Goal: Task Accomplishment & Management: Use online tool/utility

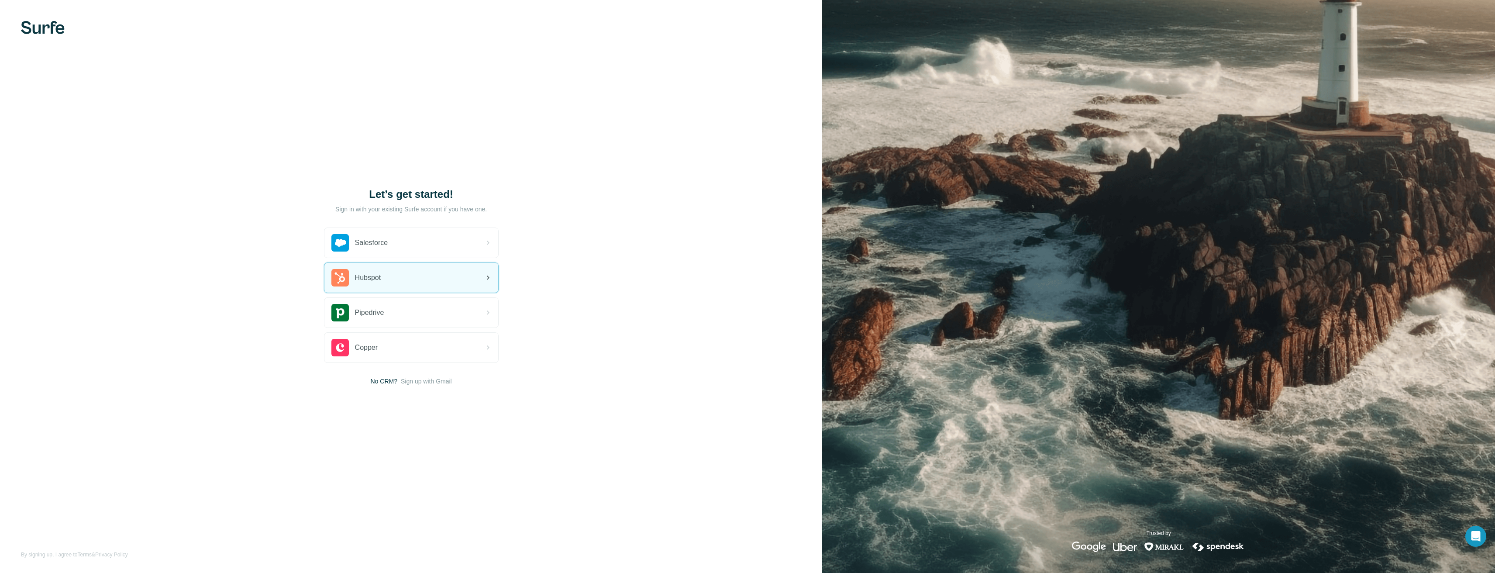
click at [414, 269] on div "Hubspot" at bounding box center [411, 278] width 174 height 30
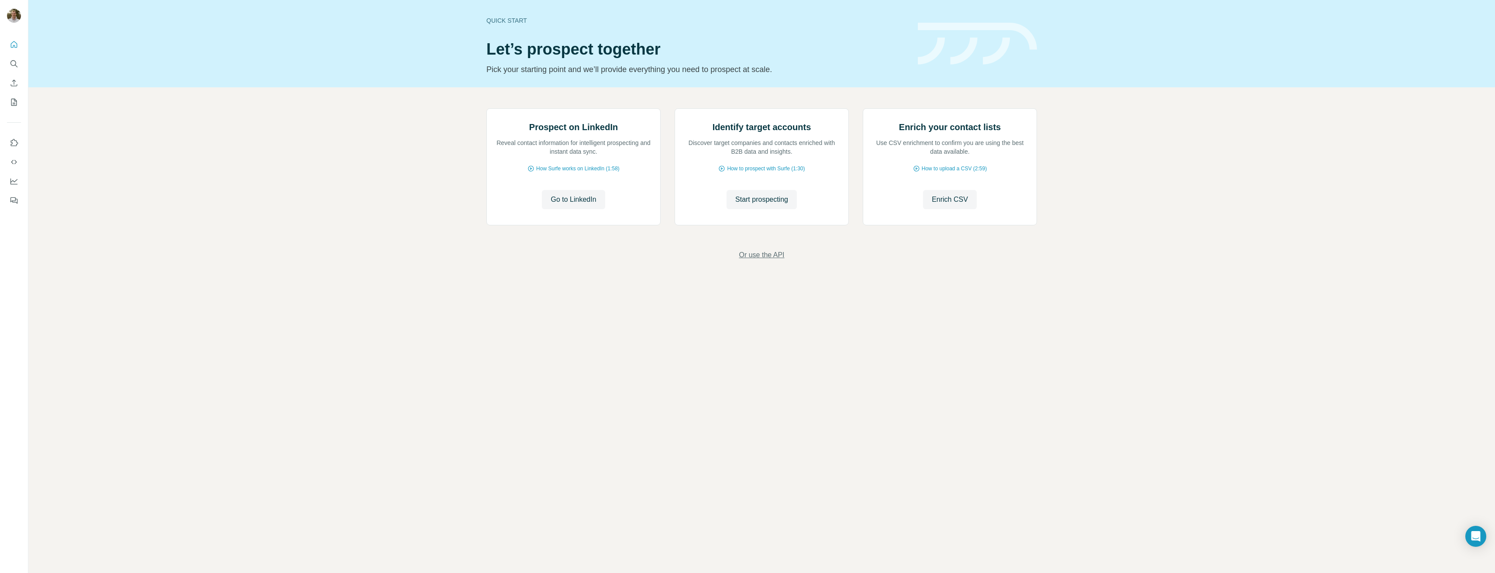
click at [767, 260] on span "Or use the API" at bounding box center [761, 255] width 45 height 10
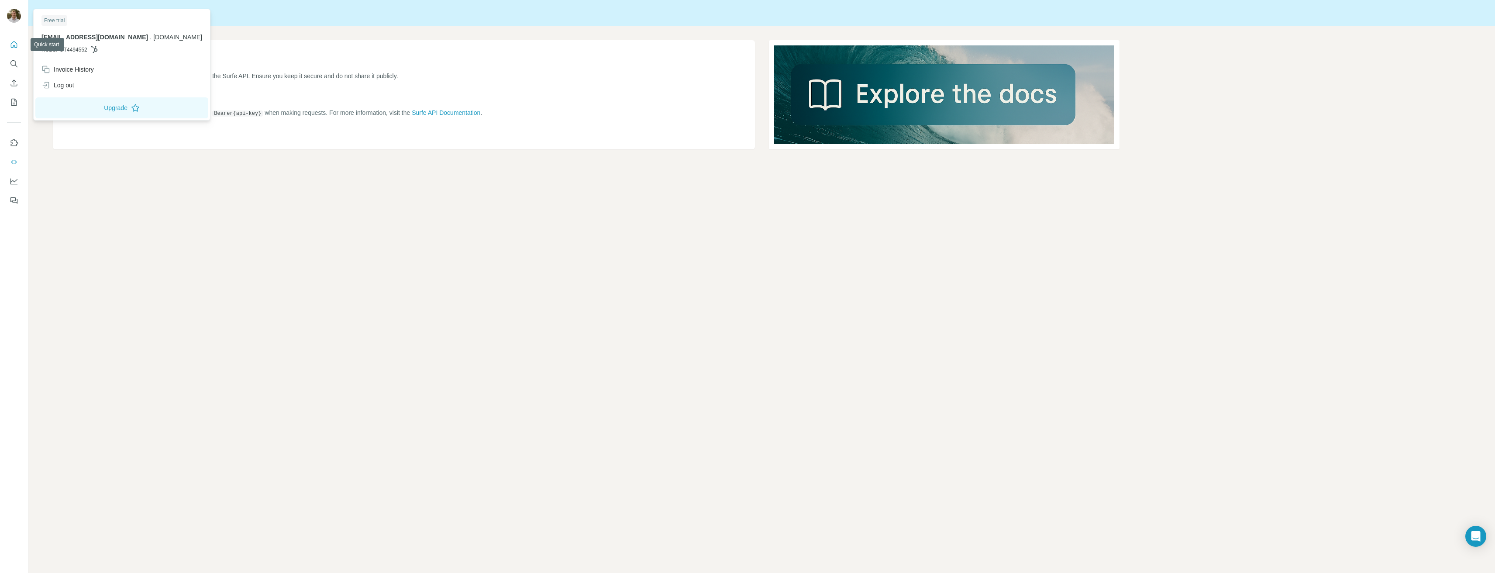
click at [18, 51] on button "Quick start" at bounding box center [14, 45] width 14 height 16
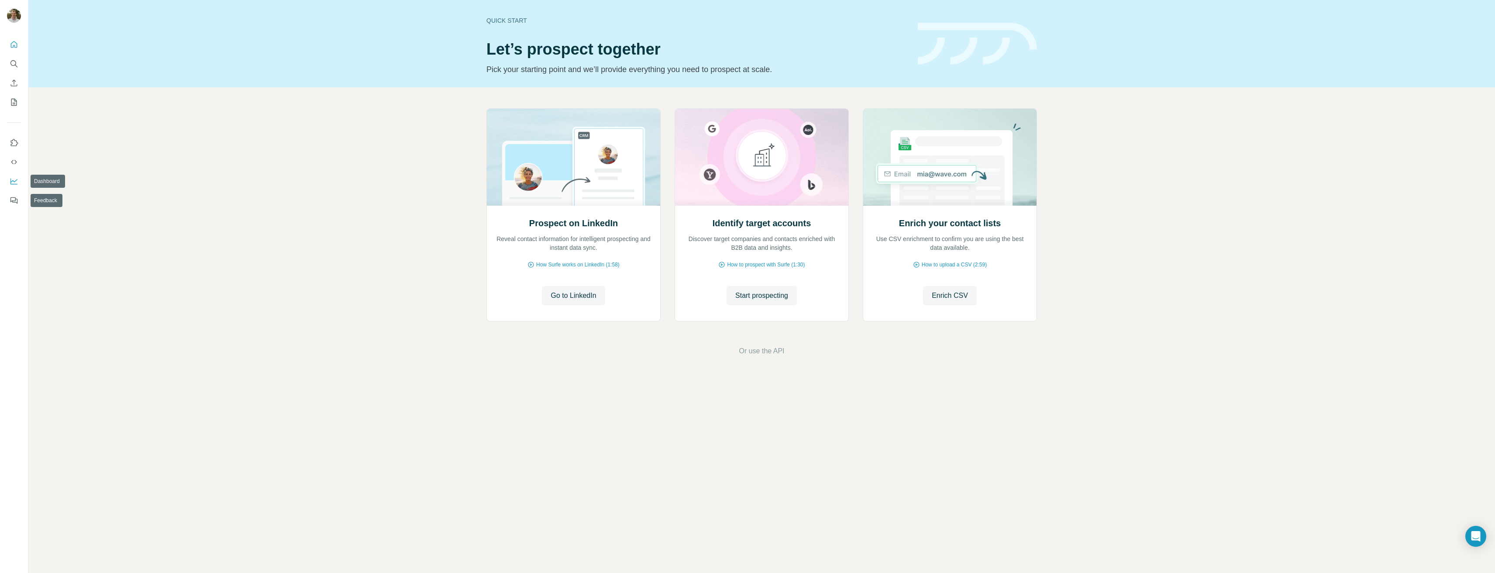
click at [16, 180] on icon "Dashboard" at bounding box center [14, 181] width 9 height 9
